Goal: Find specific page/section: Find specific page/section

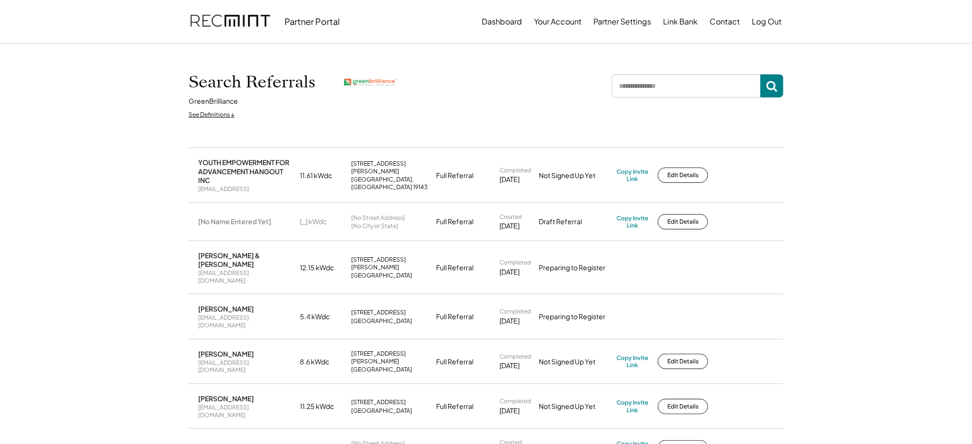
click at [646, 84] on input "input" at bounding box center [686, 85] width 149 height 23
type input "******"
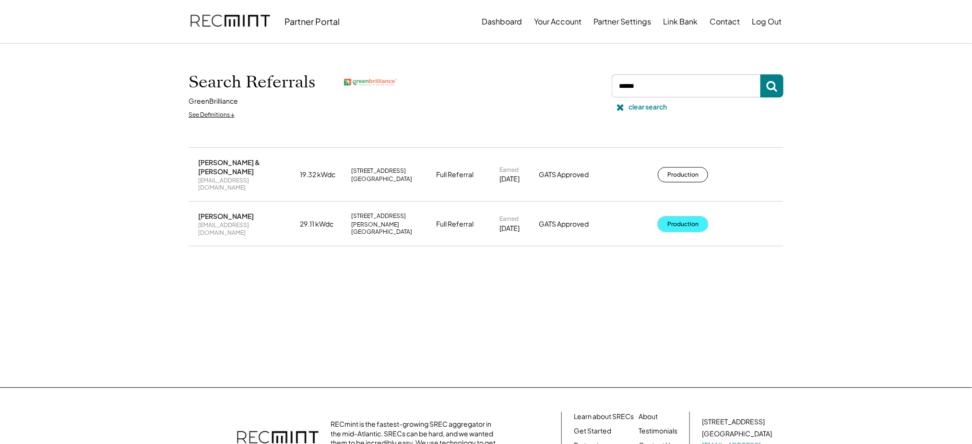
click at [672, 216] on button "Production" at bounding box center [683, 223] width 50 height 15
click at [653, 105] on div "clear search" at bounding box center [648, 107] width 38 height 10
